Goal: Task Accomplishment & Management: Use online tool/utility

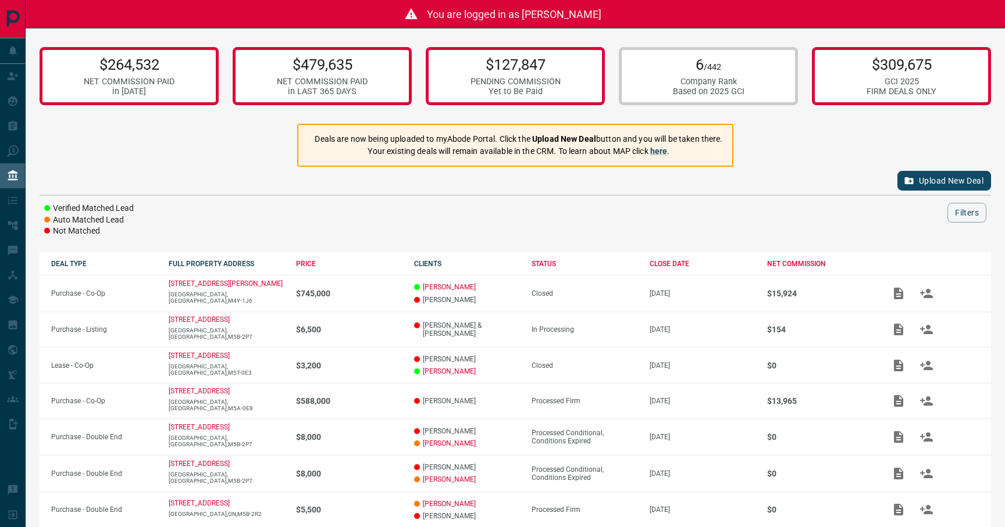
click at [919, 177] on button "Upload New Deal" at bounding box center [944, 181] width 94 height 20
click at [939, 178] on button "Upload New Deal" at bounding box center [944, 181] width 94 height 20
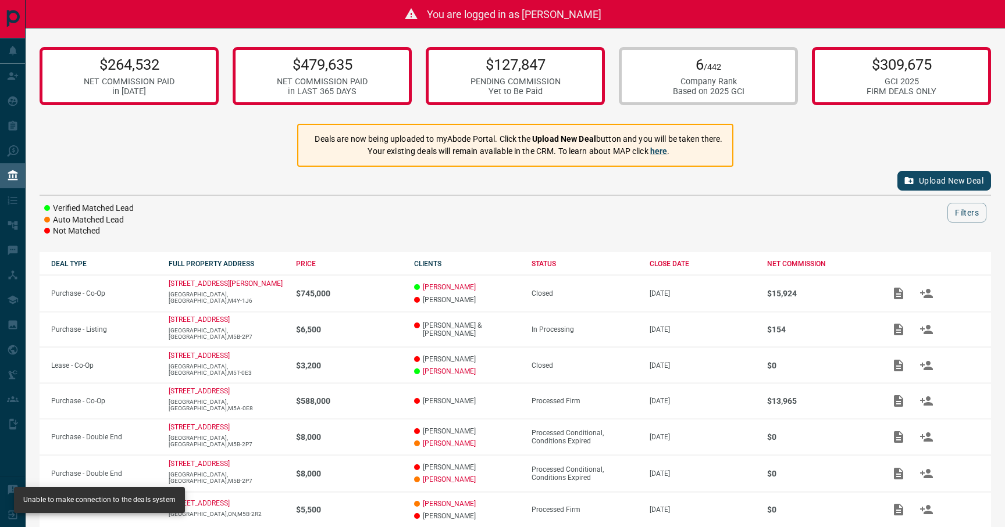
click at [939, 178] on button "Upload New Deal" at bounding box center [944, 181] width 94 height 20
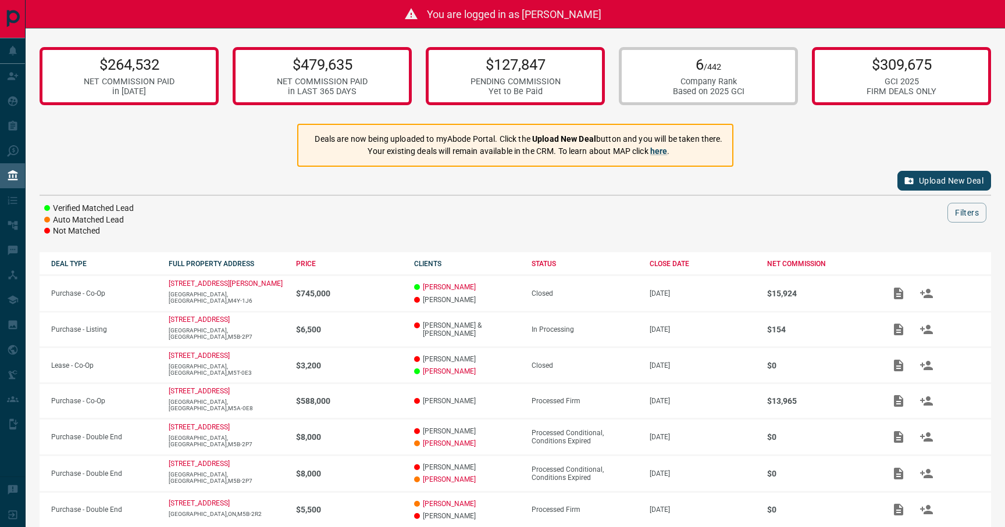
drag, startPoint x: 521, startPoint y: 15, endPoint x: 729, endPoint y: 15, distance: 208.2
click at [728, 15] on div "You are logged in as [PERSON_NAME]" at bounding box center [502, 14] width 1005 height 28
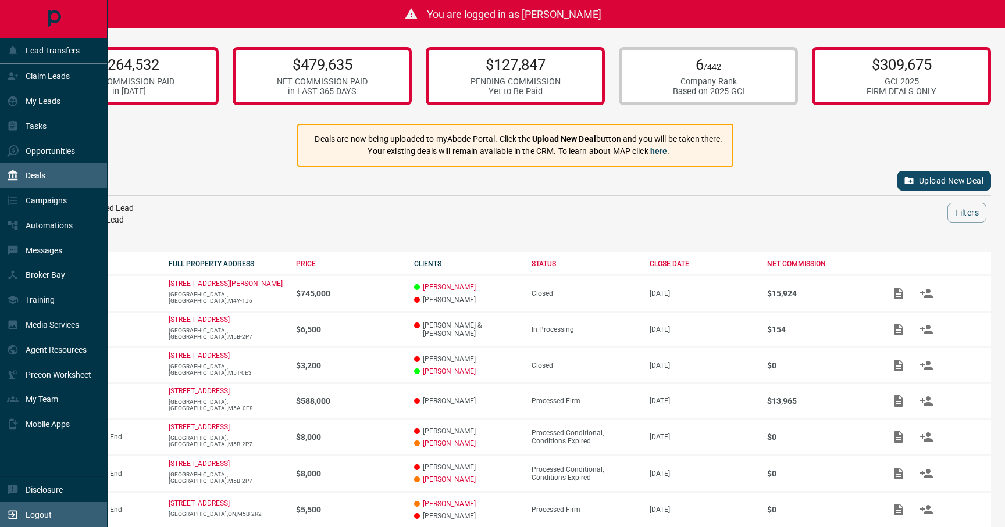
click at [20, 515] on div "Logout" at bounding box center [29, 514] width 45 height 19
